Goal: Use online tool/utility: Utilize a website feature to perform a specific function

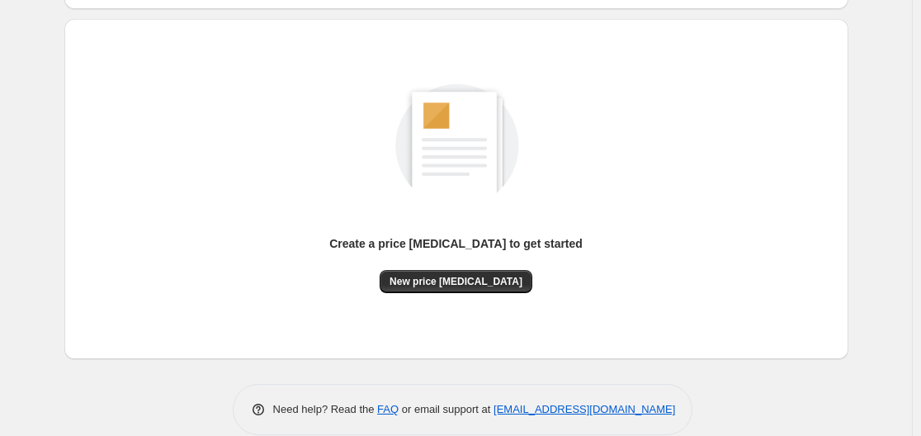
scroll to position [182, 0]
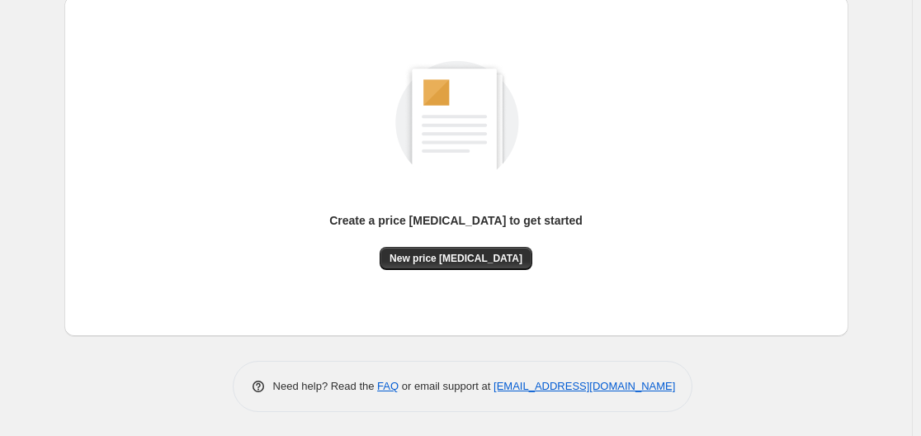
click at [413, 231] on div "Create a price [MEDICAL_DATA] to get started" at bounding box center [455, 222] width 253 height 21
click at [453, 265] on button "New price [MEDICAL_DATA]" at bounding box center [455, 258] width 153 height 23
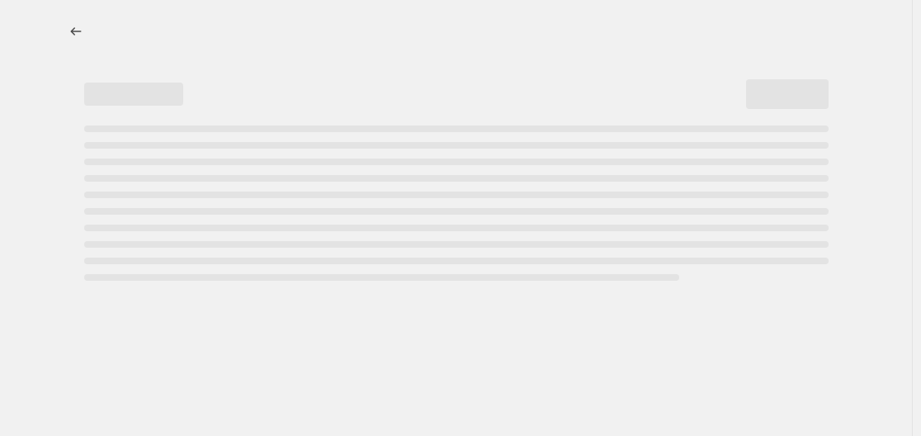
select select "percentage"
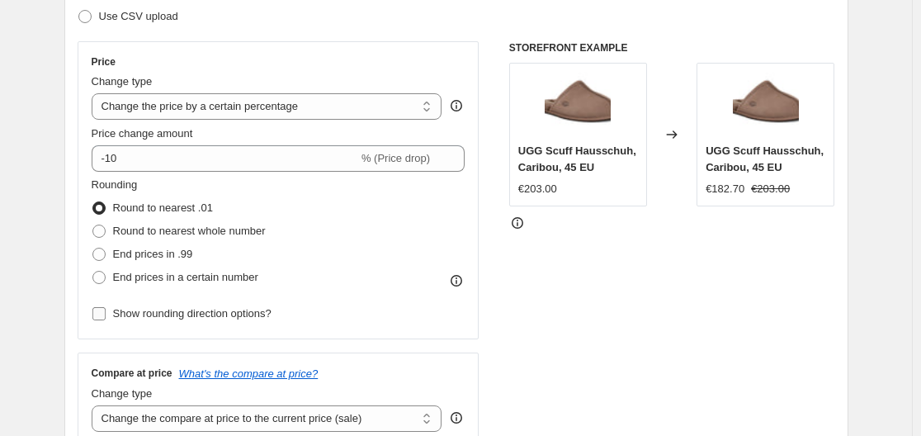
scroll to position [330, 0]
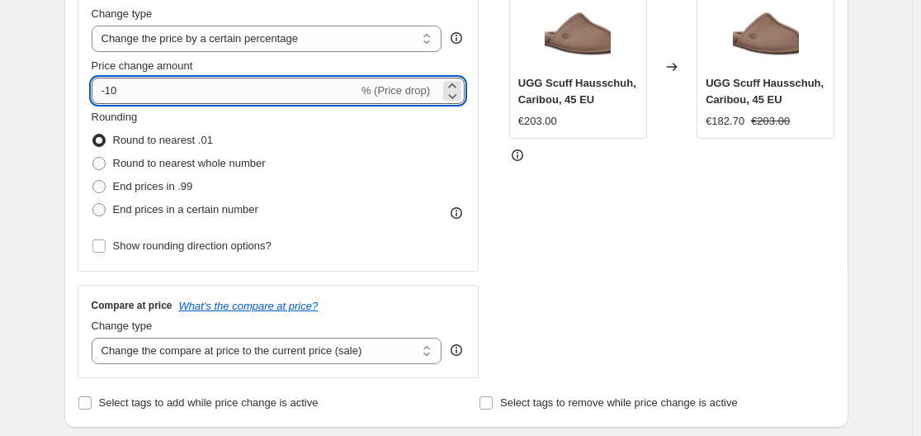
click at [199, 101] on input "-10" at bounding box center [225, 91] width 266 height 26
type input "-1"
type input "-35"
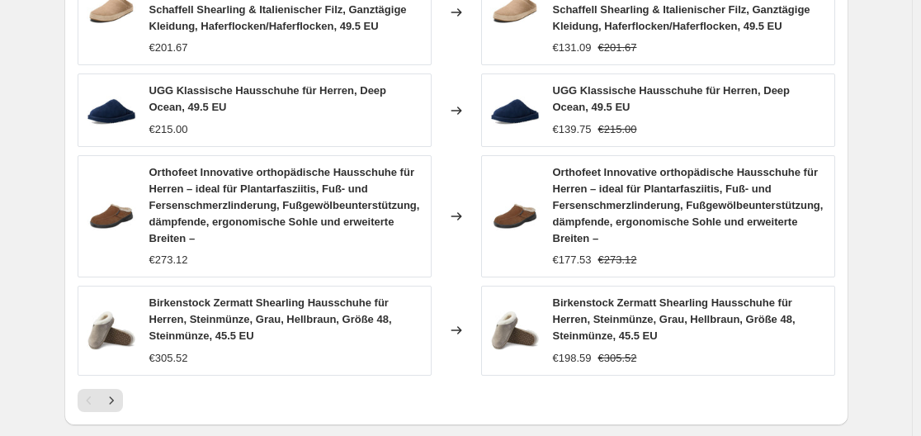
scroll to position [1335, 0]
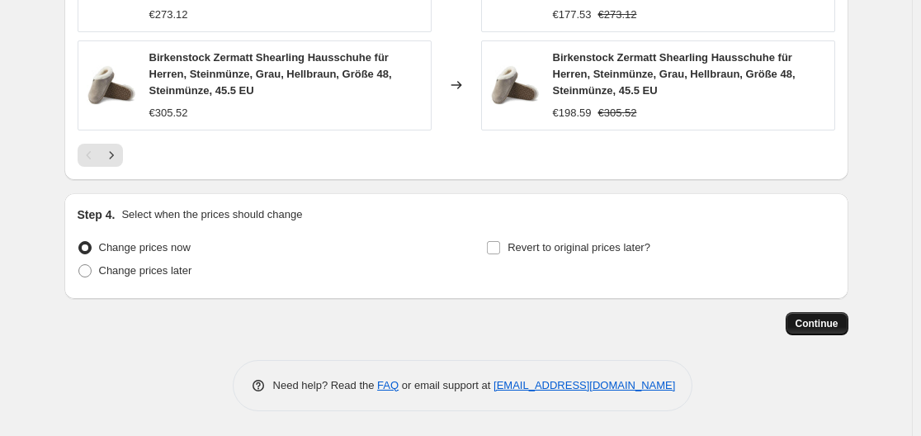
click at [829, 327] on span "Continue" at bounding box center [816, 323] width 43 height 13
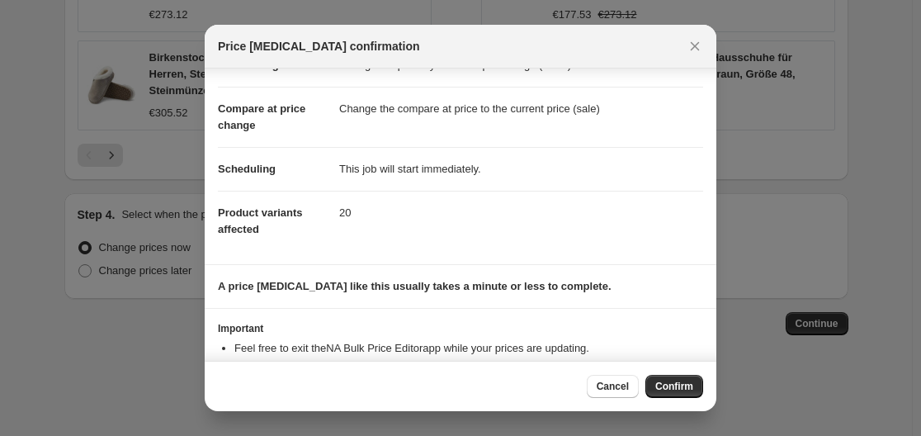
scroll to position [106, 0]
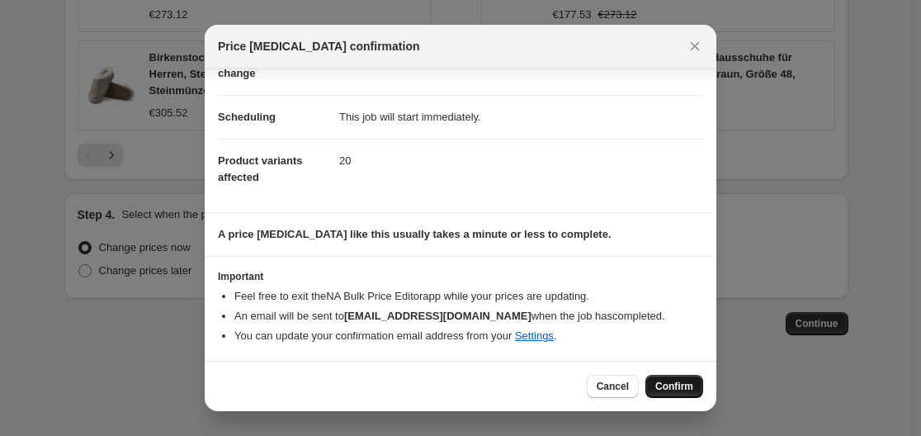
click at [685, 388] on span "Confirm" at bounding box center [674, 385] width 38 height 13
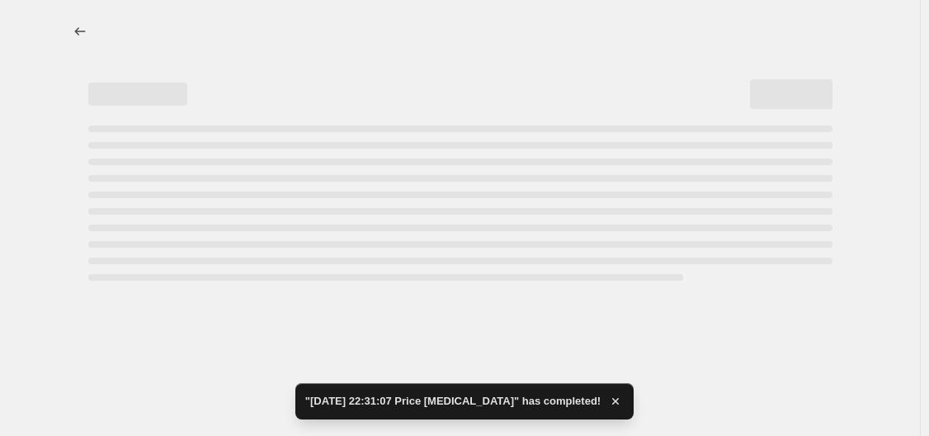
select select "percentage"
